Goal: Find specific page/section: Find specific page/section

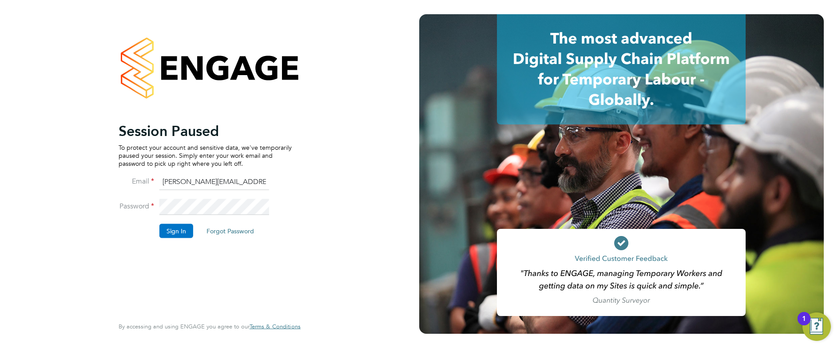
click at [172, 234] on button "Sign In" at bounding box center [176, 230] width 34 height 14
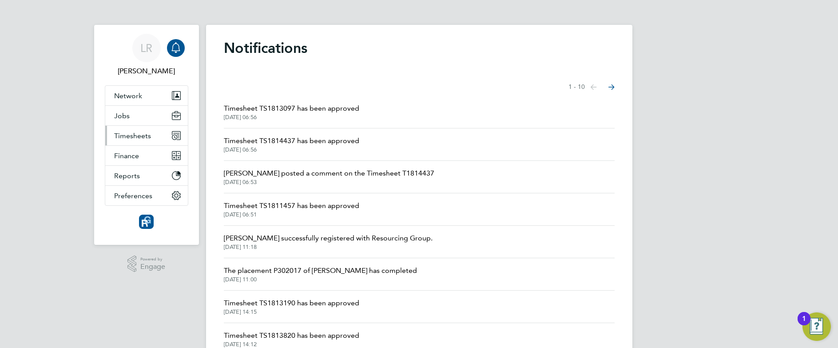
click at [126, 139] on span "Timesheets" at bounding box center [132, 135] width 37 height 8
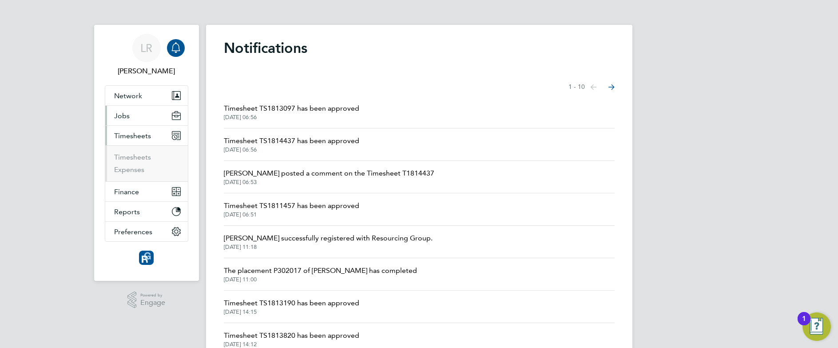
click at [123, 119] on span "Jobs" at bounding box center [122, 115] width 16 height 8
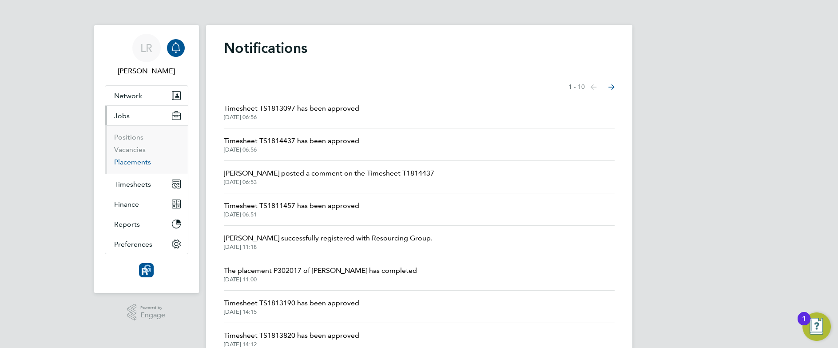
click at [132, 166] on link "Placements" at bounding box center [132, 162] width 37 height 8
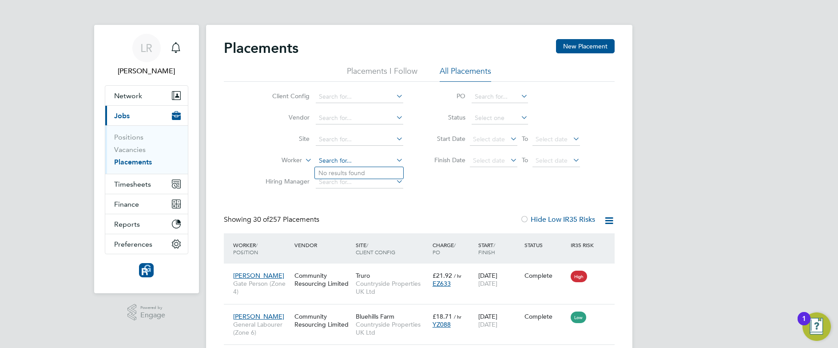
click at [346, 159] on input at bounding box center [359, 160] width 87 height 12
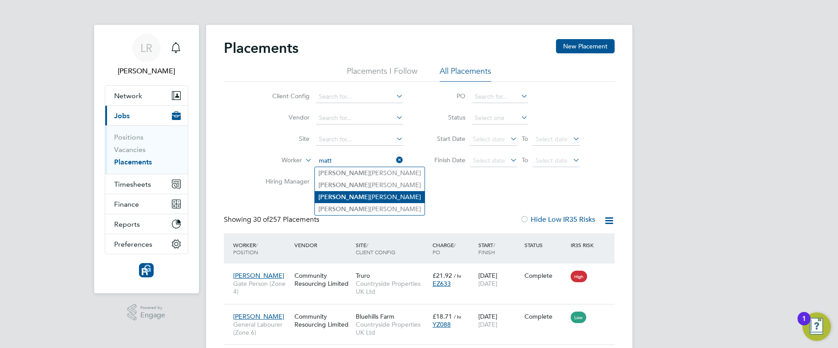
click at [342, 196] on li "[PERSON_NAME]" at bounding box center [370, 197] width 110 height 12
type input "[PERSON_NAME]"
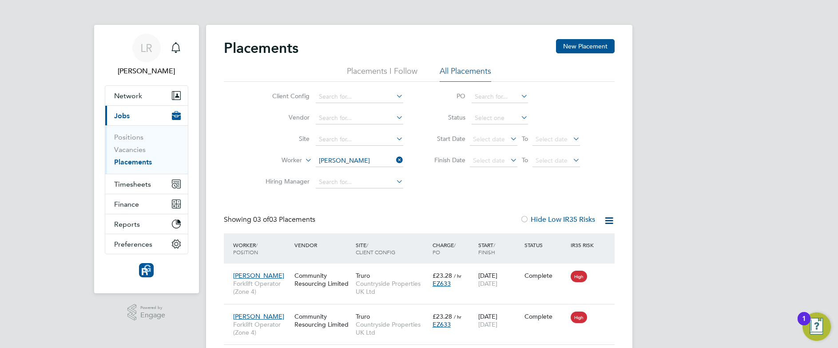
click at [394, 157] on icon at bounding box center [394, 160] width 0 height 12
click at [378, 158] on input at bounding box center [359, 160] width 87 height 12
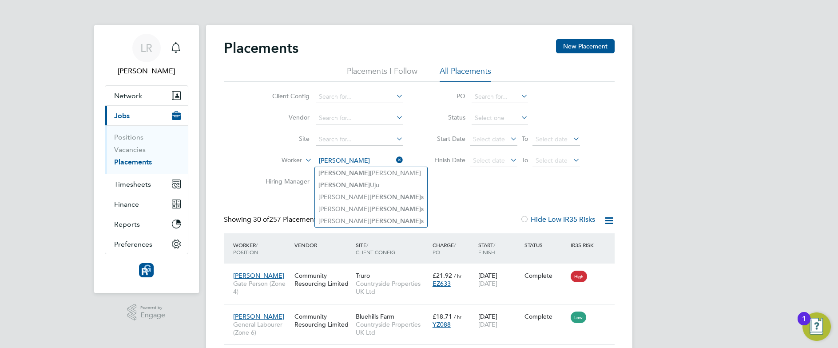
type input "[PERSON_NAME]"
